Goal: Find specific page/section: Find specific page/section

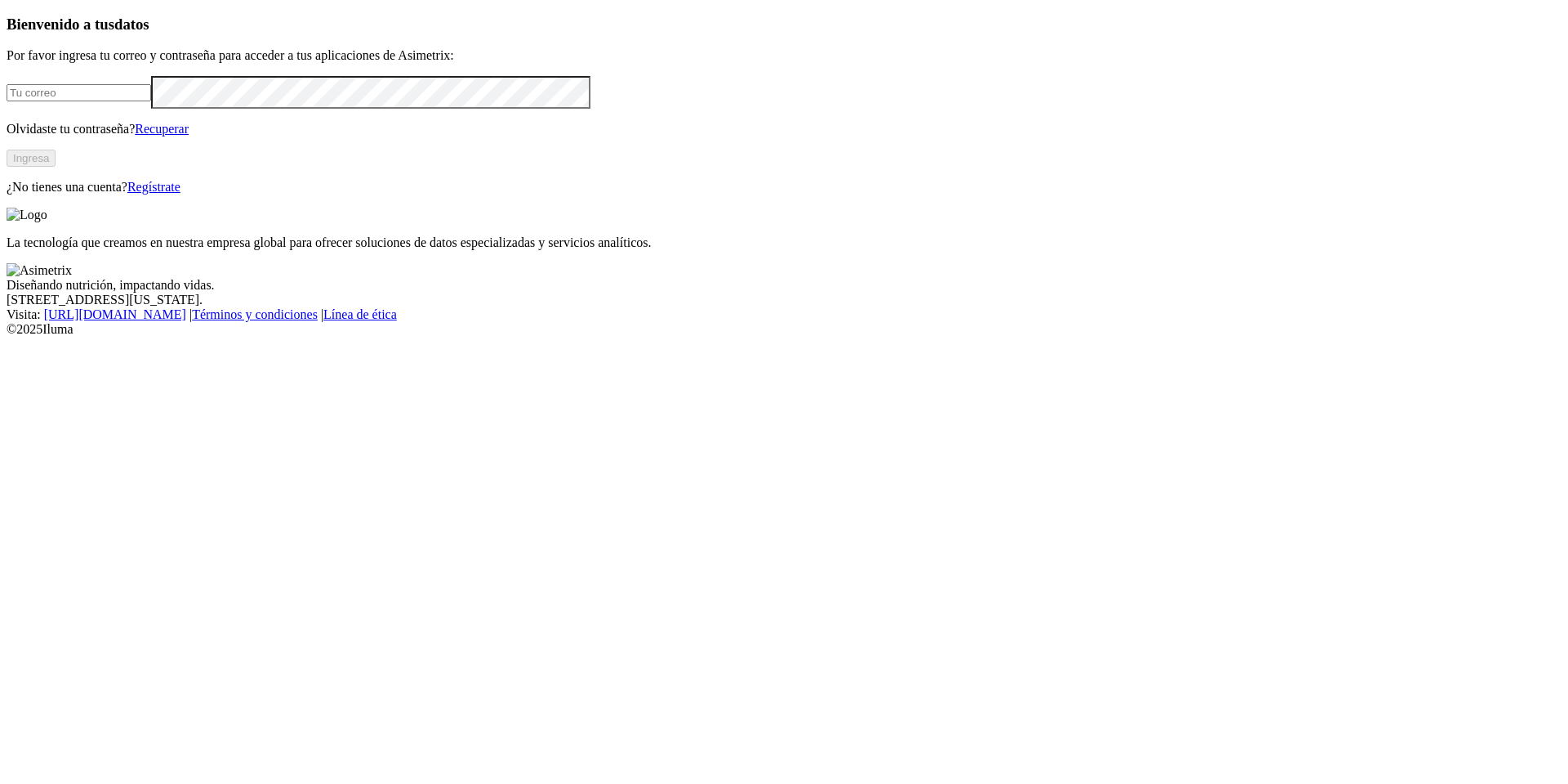
type input "[PERSON_NAME][EMAIL_ADDRESS][PERSON_NAME][DOMAIN_NAME]"
click at [55, 166] on button "Ingresa" at bounding box center [31, 158] width 49 height 17
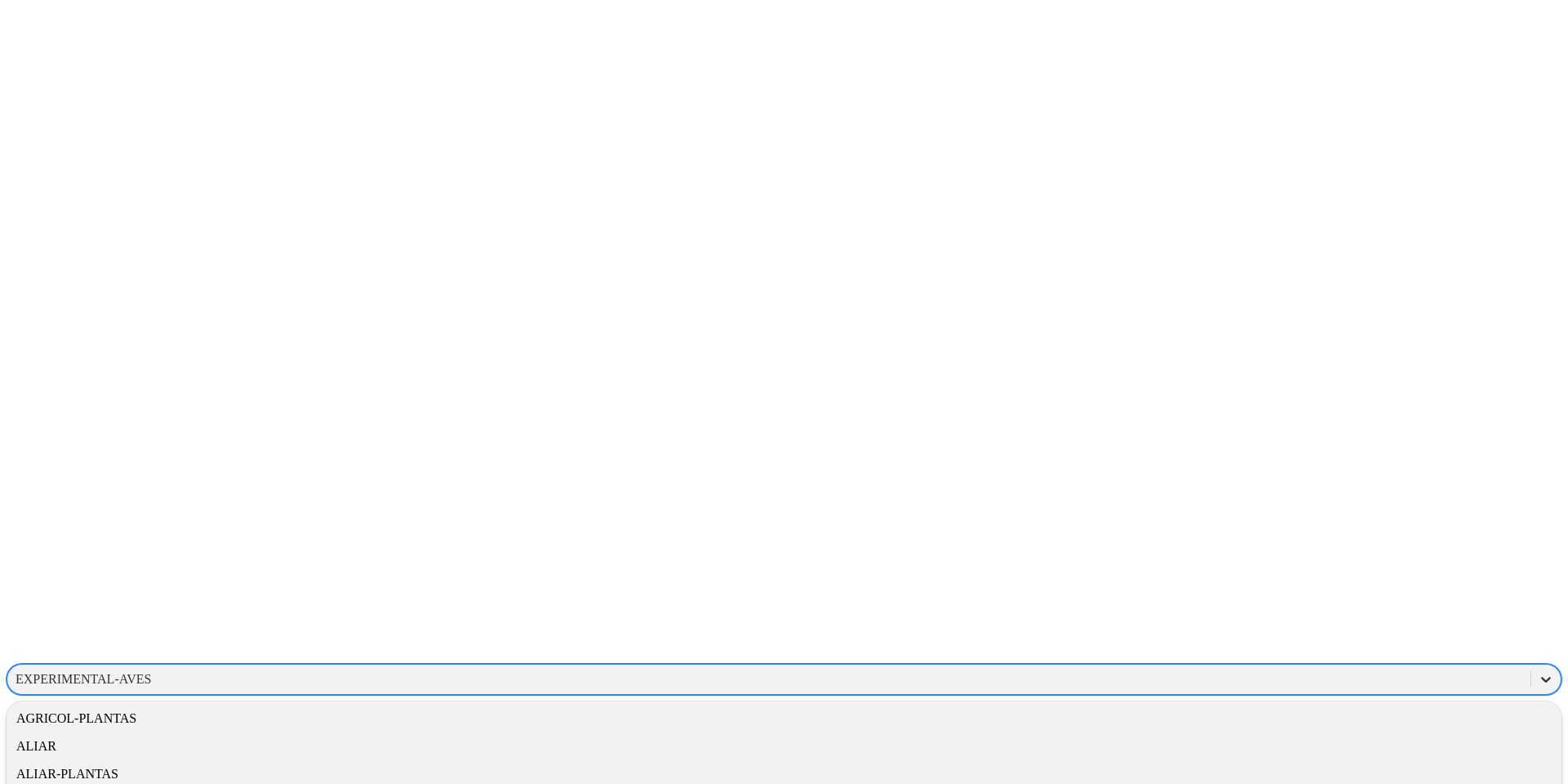
click at [1538, 671] on icon at bounding box center [1546, 679] width 16 height 16
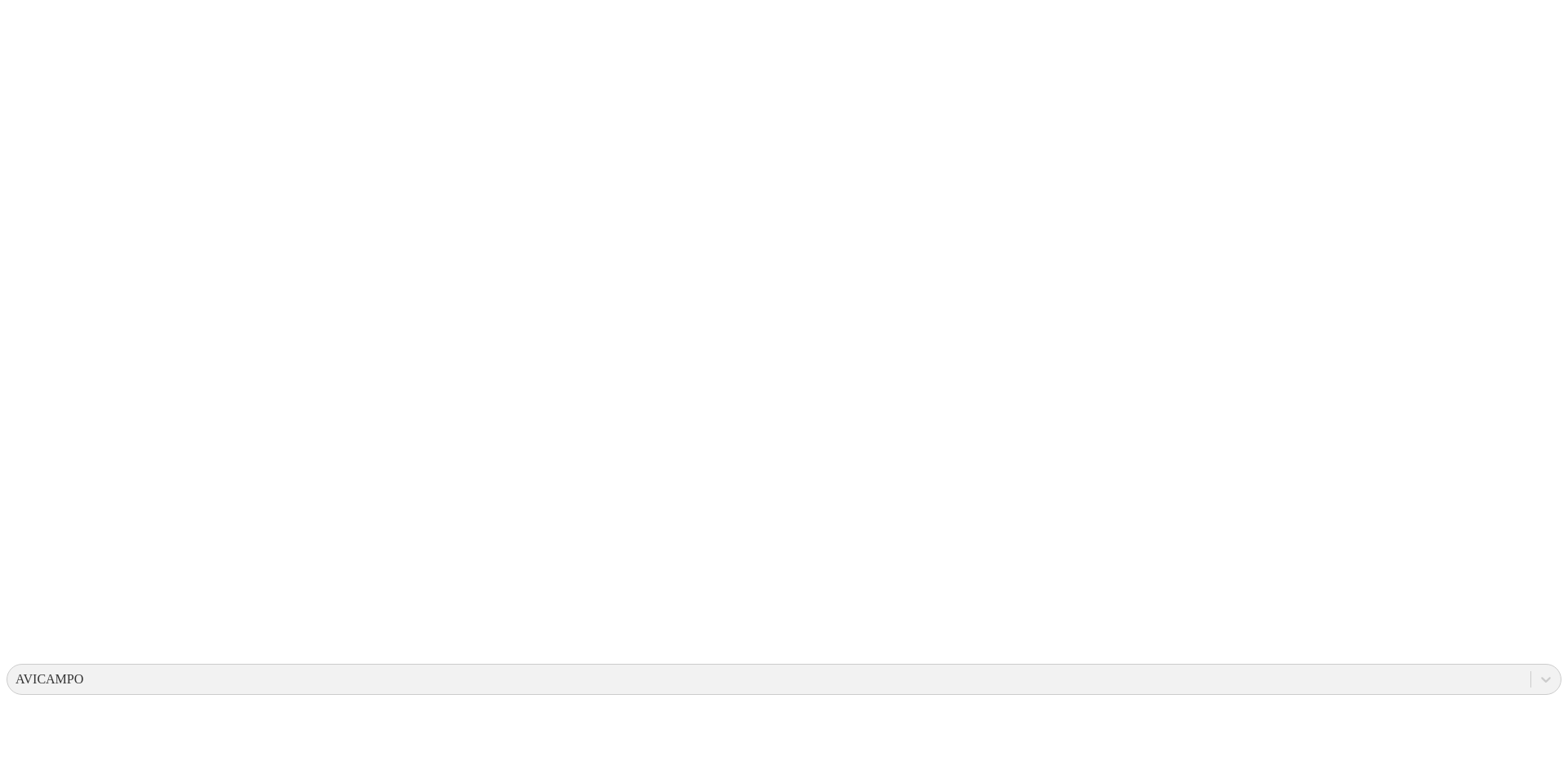
click at [1538, 671] on icon at bounding box center [1546, 679] width 16 height 16
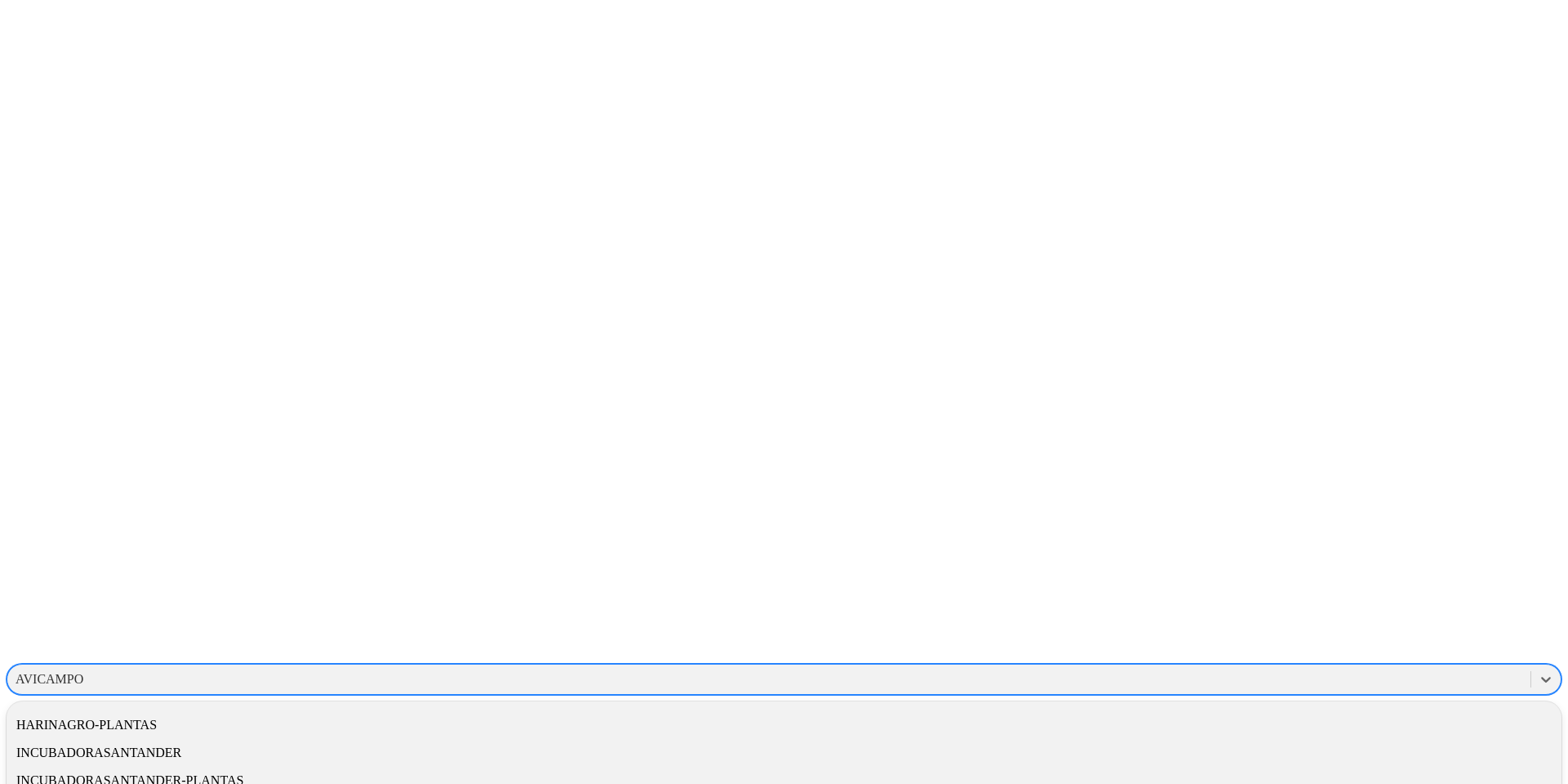
scroll to position [559, 0]
click at [1303, 701] on div "INCUBADORASANTANDER-PLANTAS" at bounding box center [784, 715] width 1555 height 28
